Goal: Check status: Check status

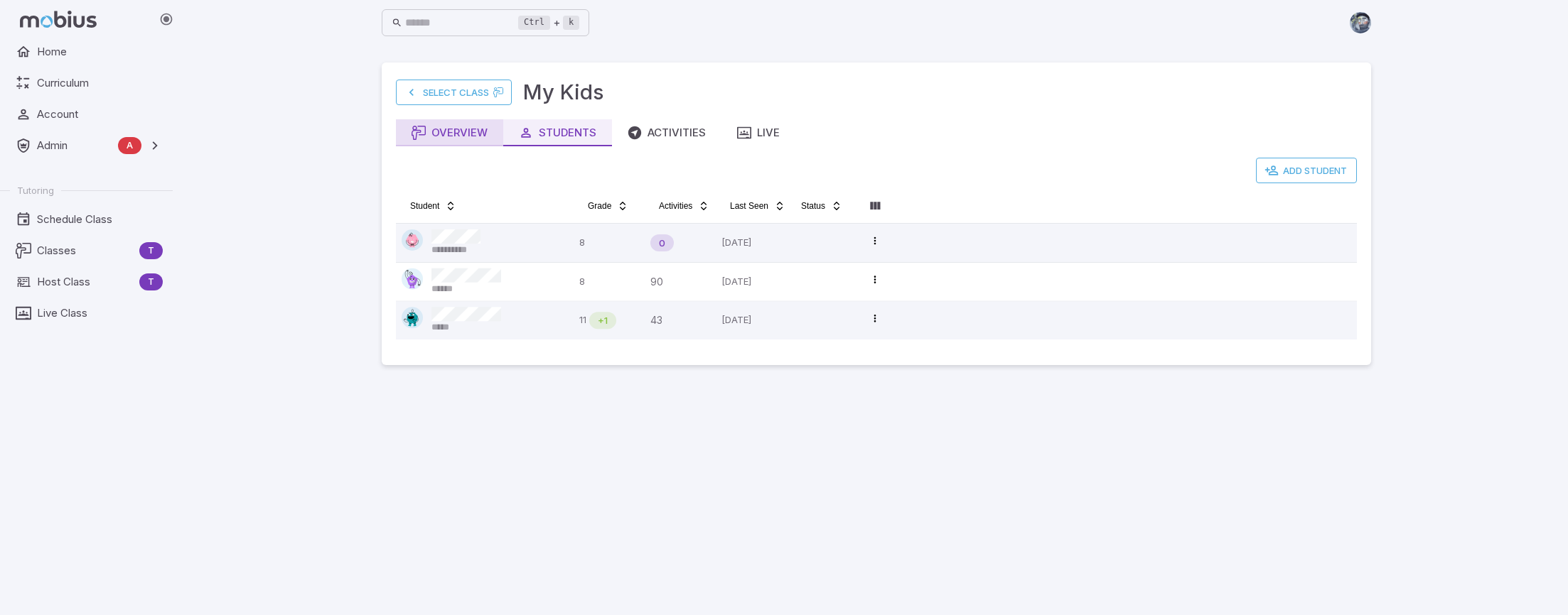
click at [468, 139] on div "Overview" at bounding box center [450, 133] width 76 height 16
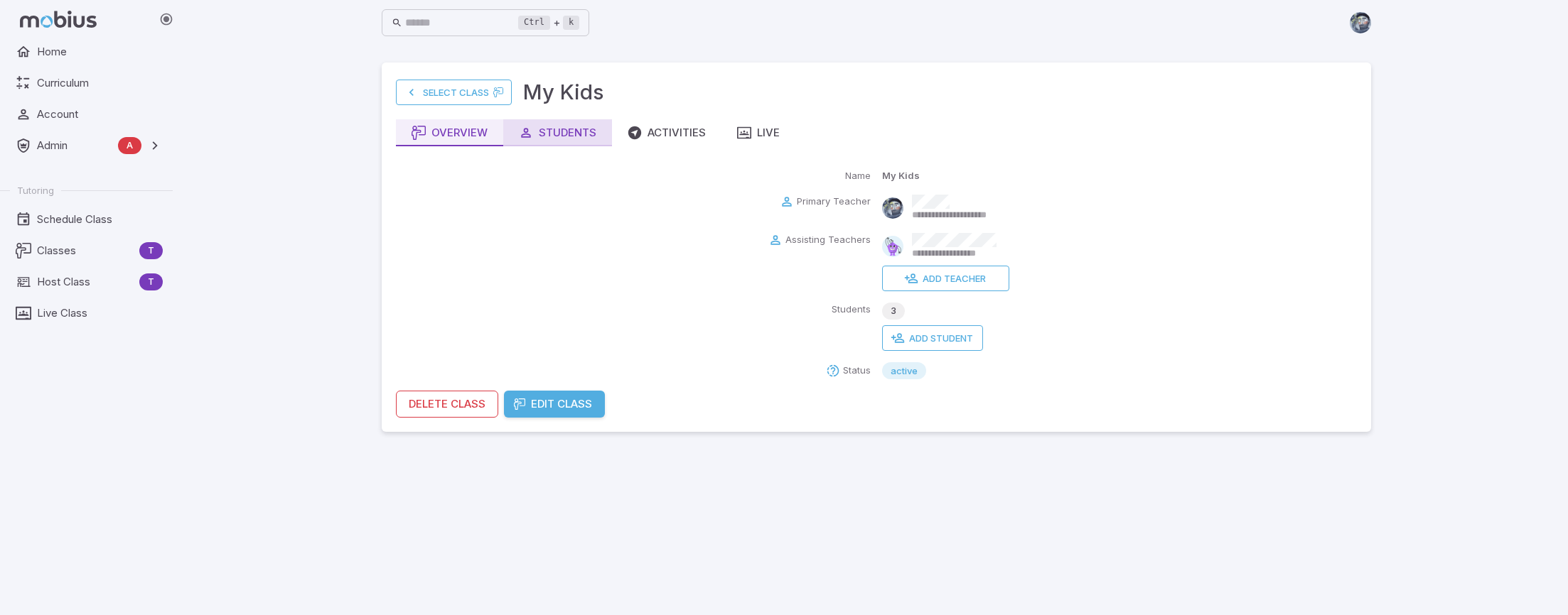
click at [558, 136] on div "Students" at bounding box center [557, 133] width 77 height 16
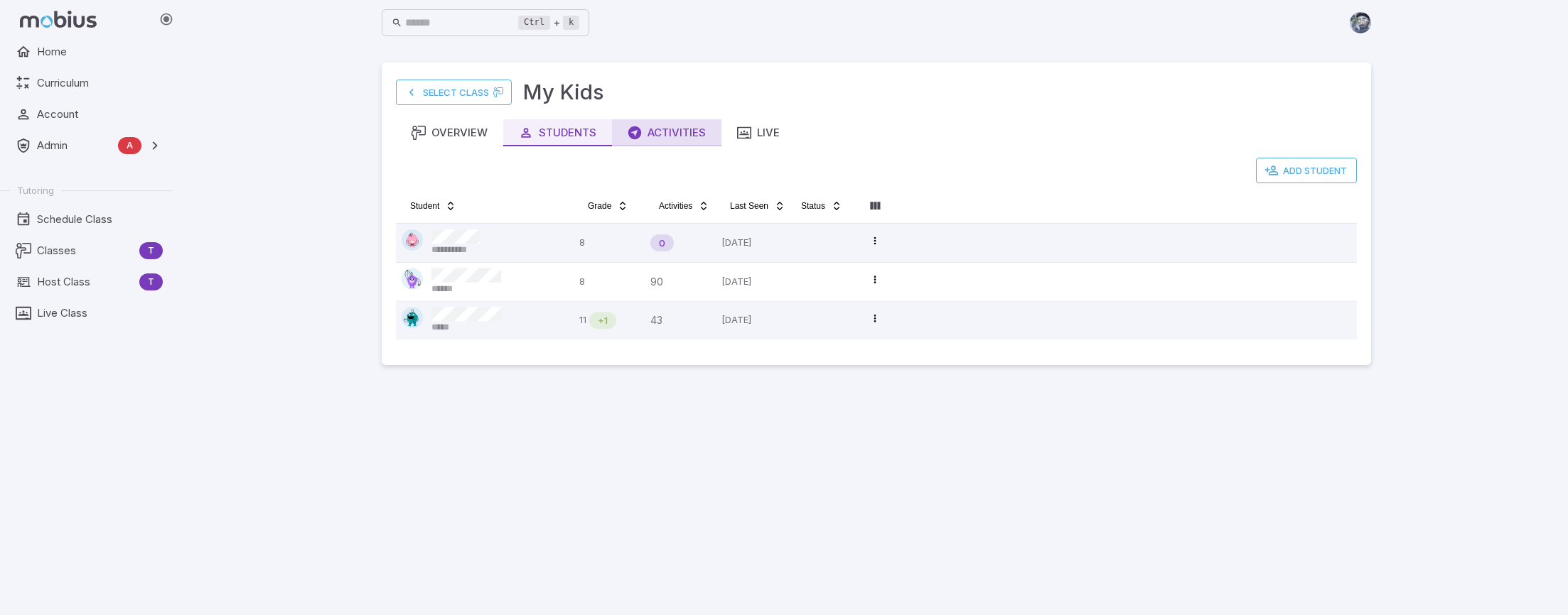
click at [674, 140] on div "Activities" at bounding box center [667, 133] width 78 height 16
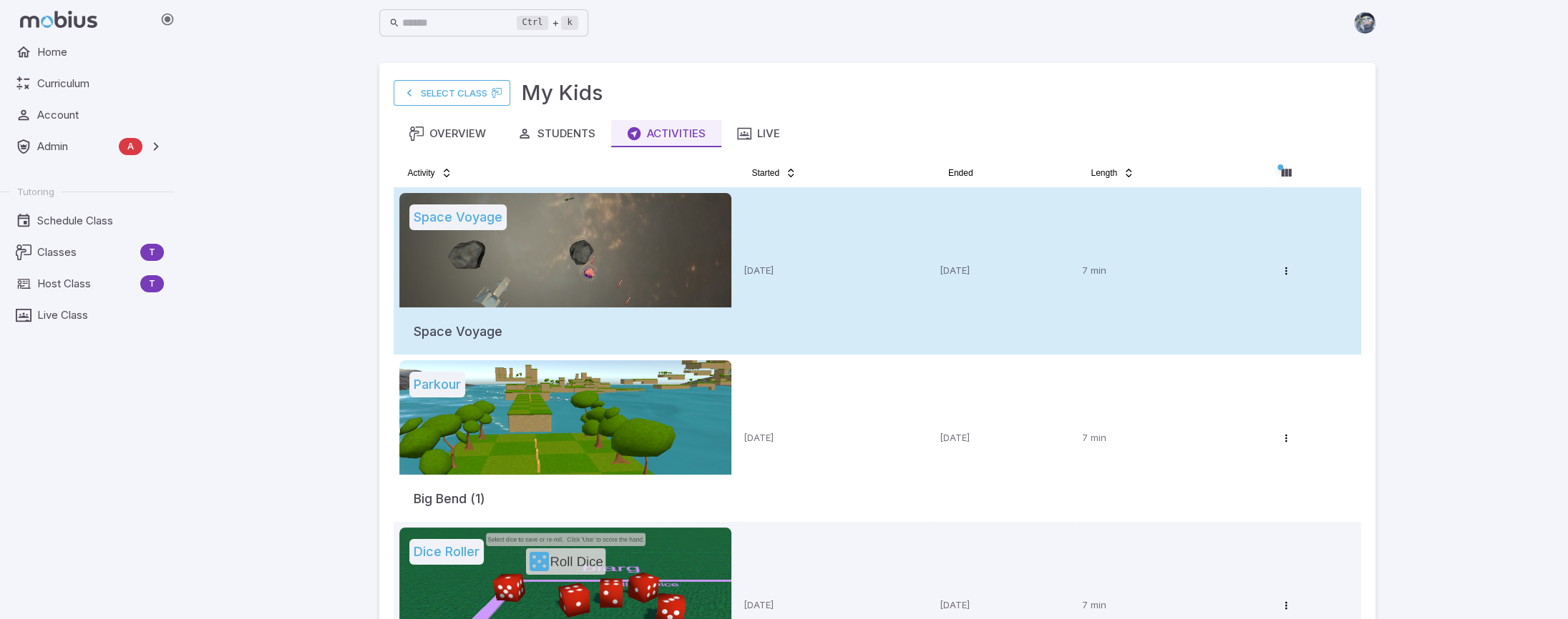
click at [785, 251] on td "4 days ago" at bounding box center [835, 271] width 196 height 167
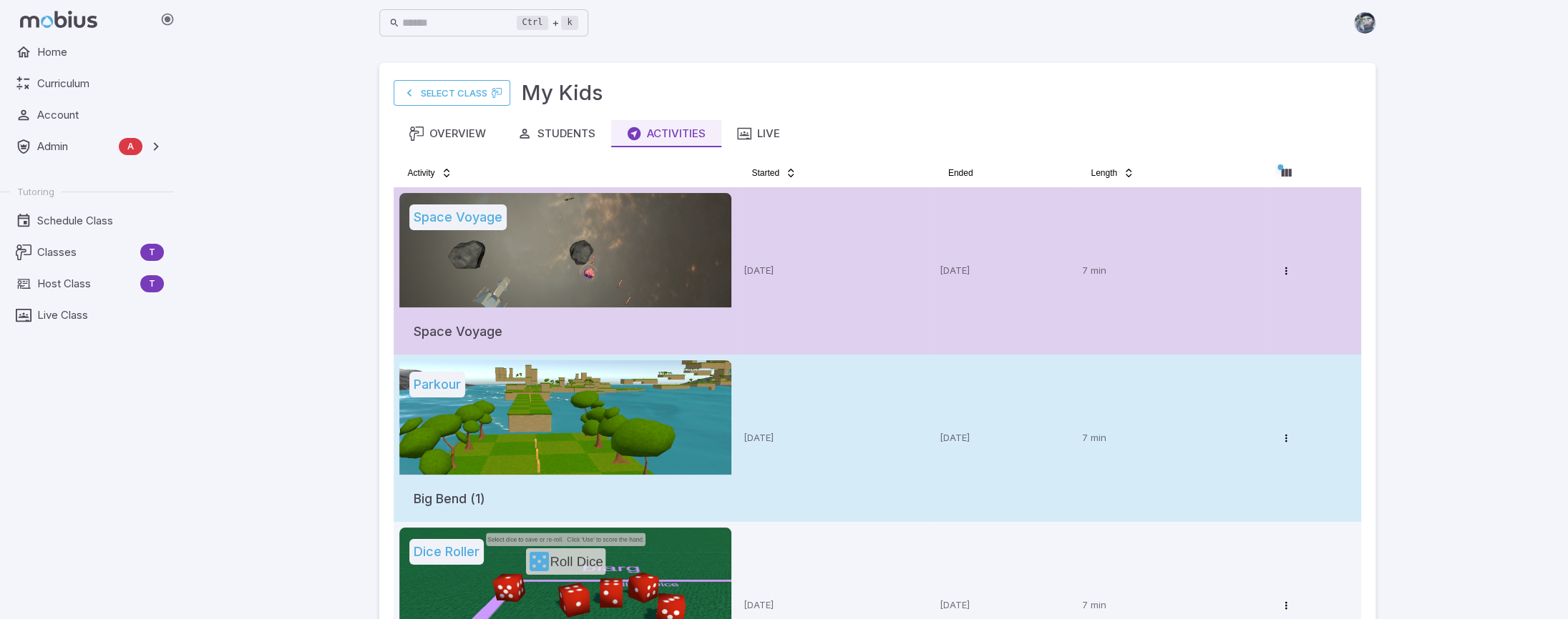
click at [822, 414] on td "4 days ago" at bounding box center [835, 439] width 196 height 167
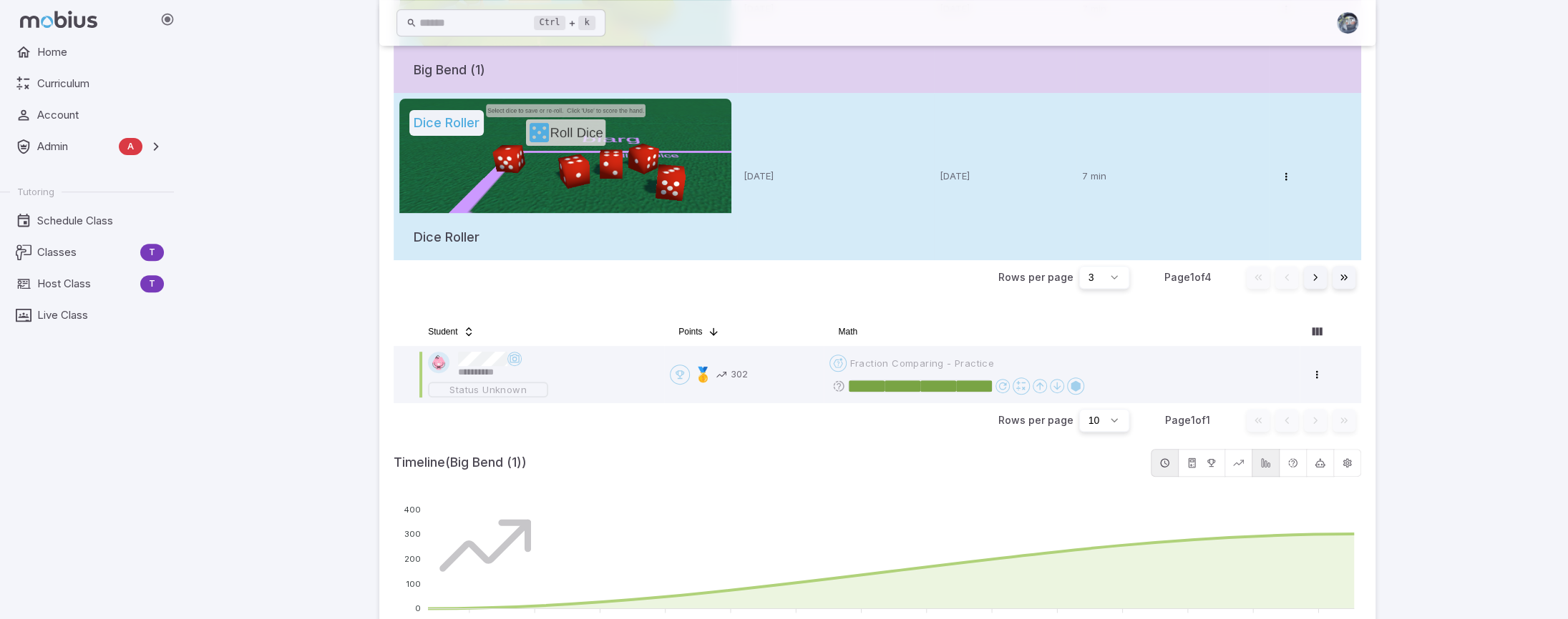
click at [822, 227] on td "5 days ago" at bounding box center [835, 176] width 196 height 167
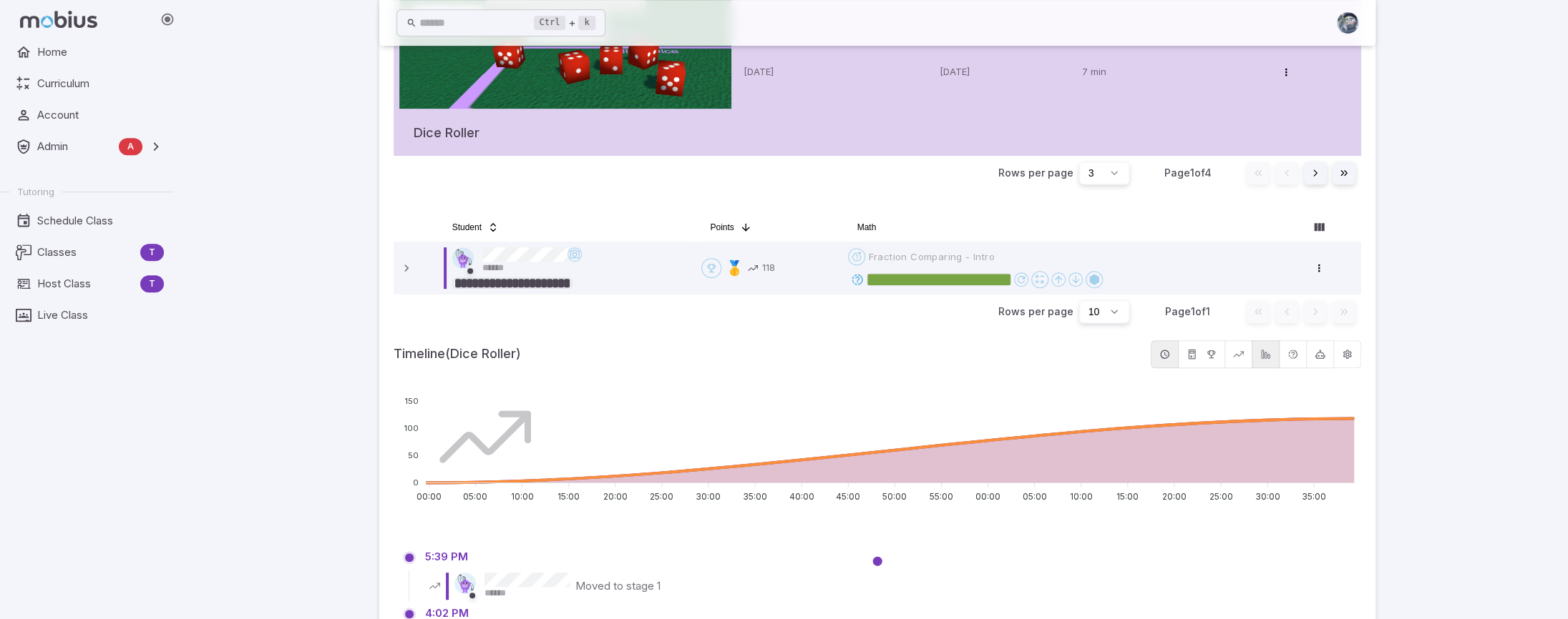
scroll to position [511, 0]
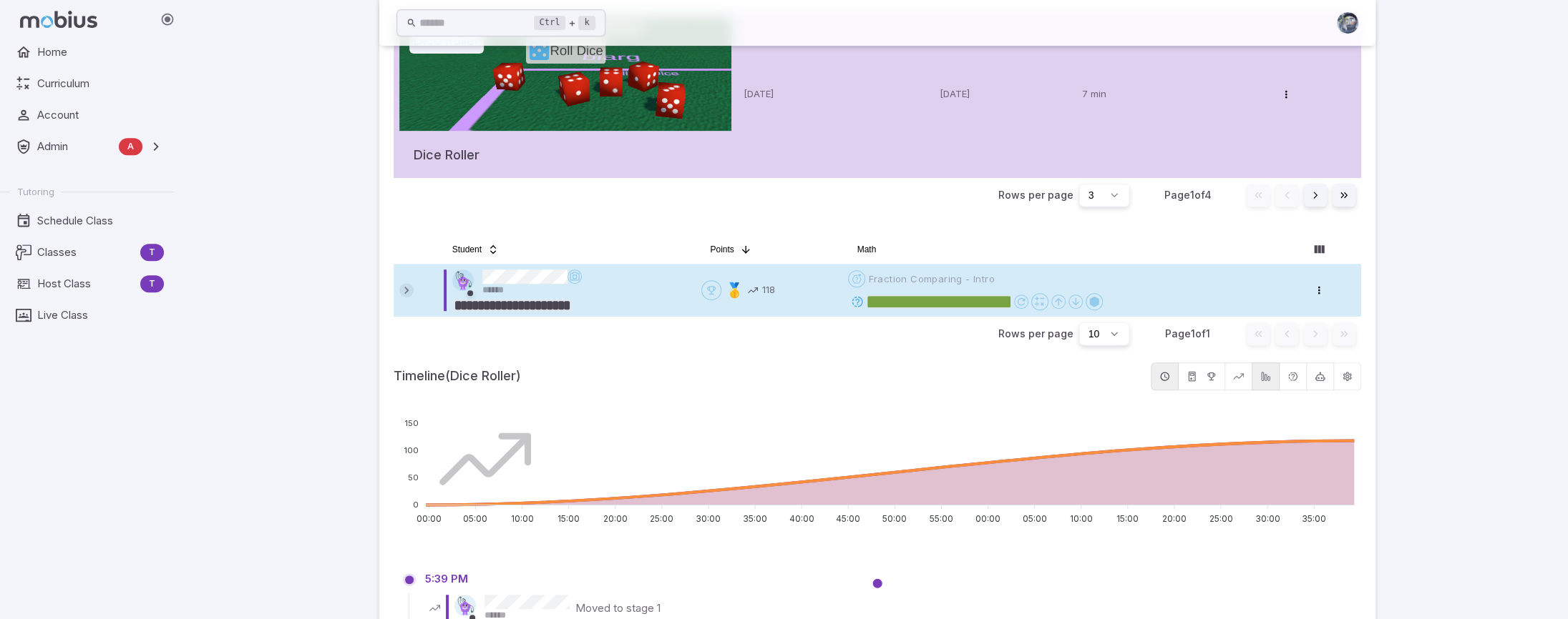
click at [408, 292] on icon at bounding box center [406, 290] width 14 height 14
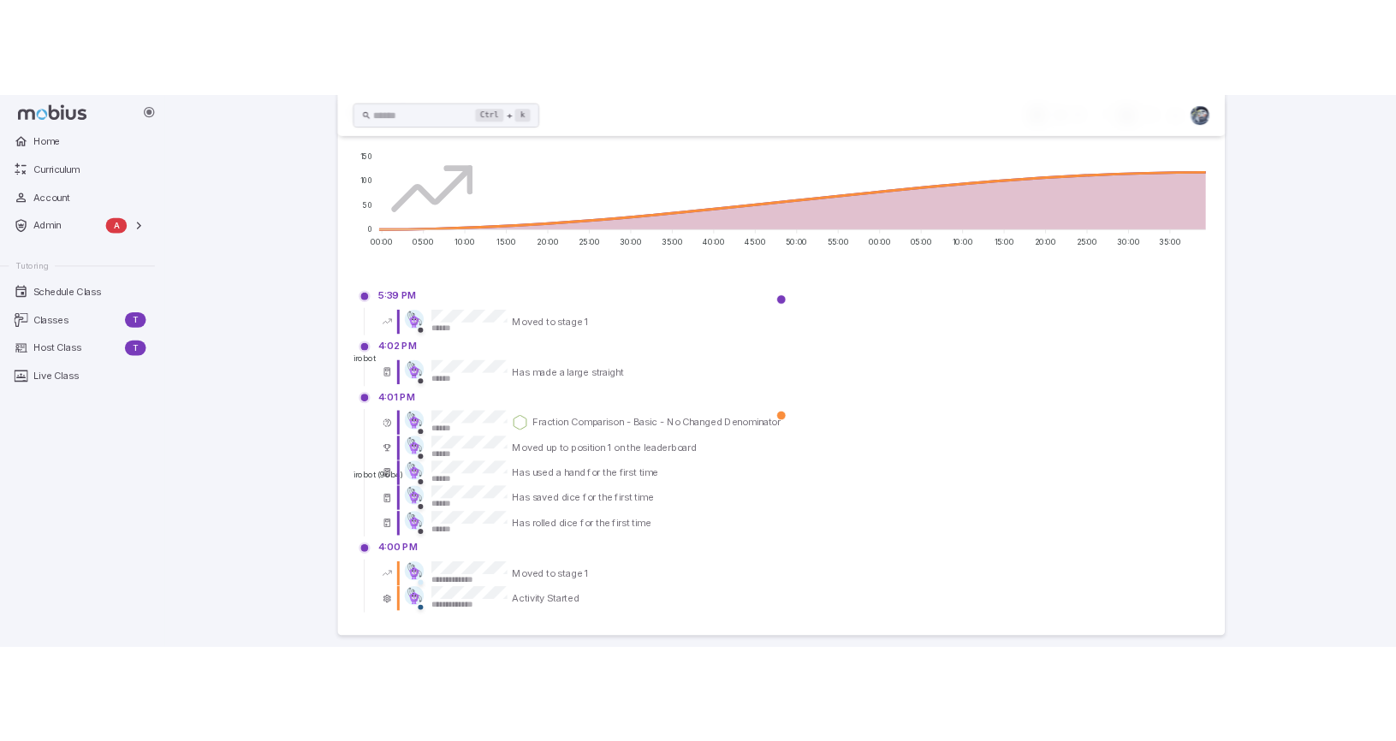
scroll to position [1173, 0]
